Goal: Transaction & Acquisition: Purchase product/service

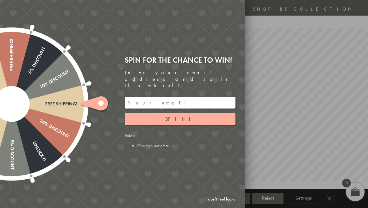
click at [212, 205] on link "I don't feel lucky" at bounding box center [220, 199] width 36 height 12
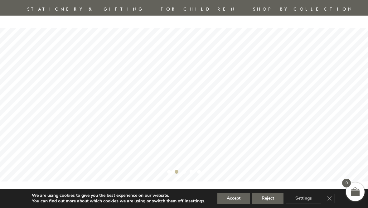
click at [233, 204] on button "Accept" at bounding box center [233, 198] width 32 height 11
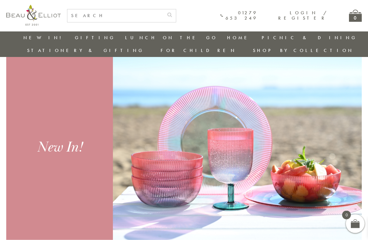
scroll to position [191, 0]
click at [233, 81] on link "Table Top" at bounding box center [261, 83] width 56 height 5
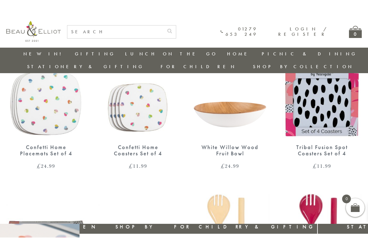
scroll to position [470, 0]
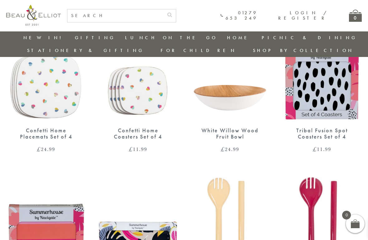
click at [77, 15] on input "text" at bounding box center [115, 15] width 96 height 13
type input "[GEOGRAPHIC_DATA]"
click at [170, 14] on button "submit" at bounding box center [169, 14] width 12 height 10
